Goal: Check status: Check status

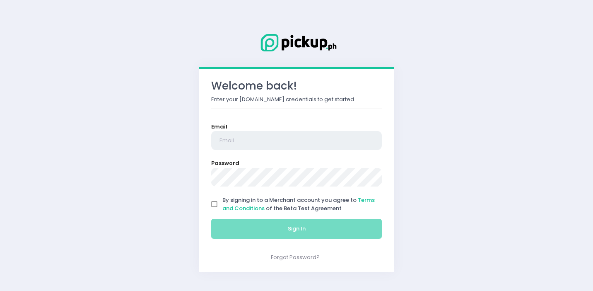
type input "[EMAIL_ADDRESS][DOMAIN_NAME]"
click at [216, 203] on input "By signing in to a Merchant account you agree to Terms and Conditions of the Be…" at bounding box center [215, 204] width 16 height 16
checkbox input "true"
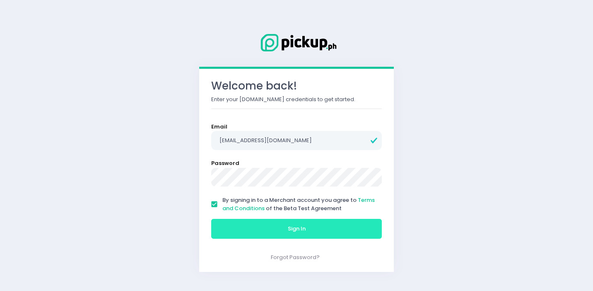
click at [264, 228] on button "Sign In" at bounding box center [296, 229] width 171 height 20
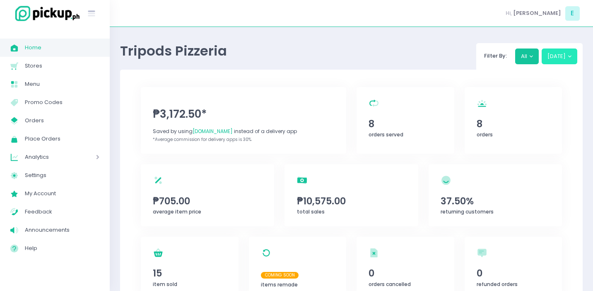
click at [556, 63] on button "[DATE]" at bounding box center [560, 56] width 36 height 16
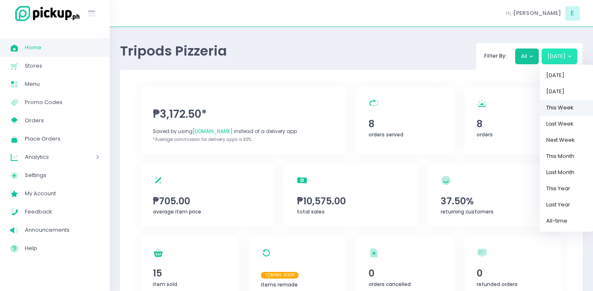
click at [567, 111] on link "This Week" at bounding box center [567, 108] width 54 height 16
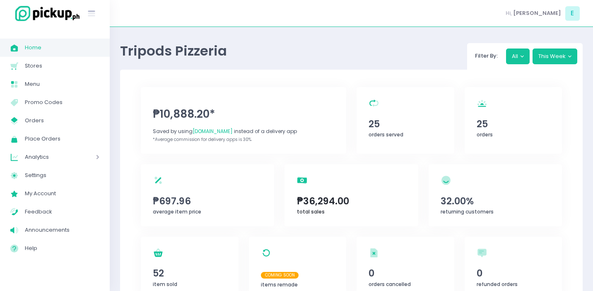
click at [325, 201] on span "₱36,294.00" at bounding box center [351, 201] width 109 height 14
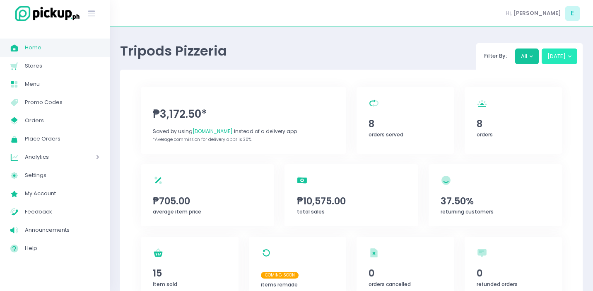
click at [559, 50] on button "[DATE]" at bounding box center [560, 56] width 36 height 16
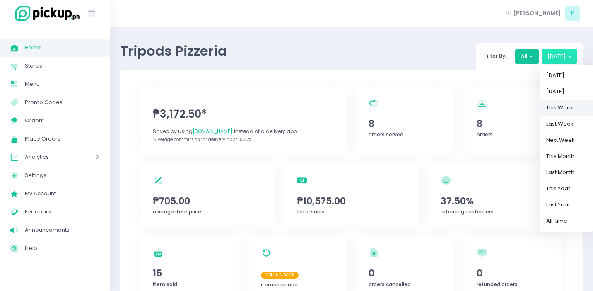
click at [566, 105] on link "This Week" at bounding box center [567, 108] width 54 height 16
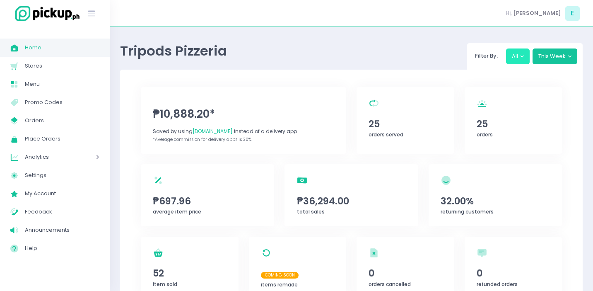
click at [516, 54] on button "All" at bounding box center [518, 56] width 24 height 16
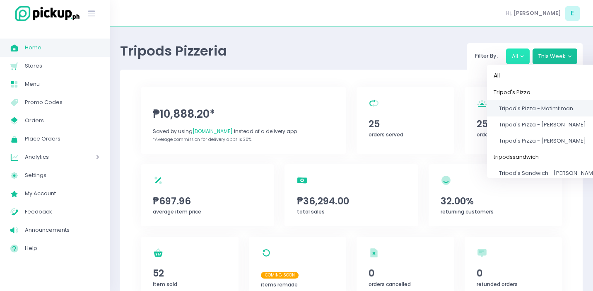
click at [525, 107] on span "Tripod's Pizza - Matimtiman" at bounding box center [536, 108] width 74 height 8
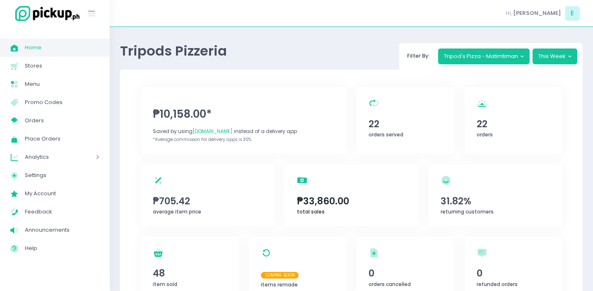
click at [354, 196] on span "₱33,860.00" at bounding box center [351, 201] width 109 height 14
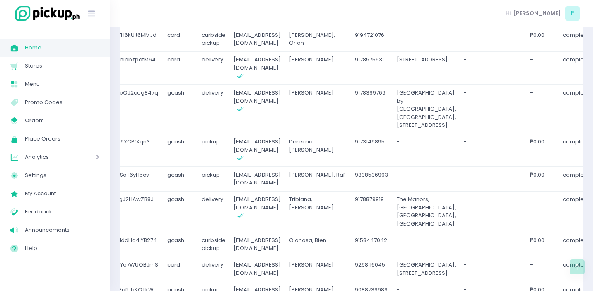
scroll to position [0, 132]
